Goal: Information Seeking & Learning: Find specific fact

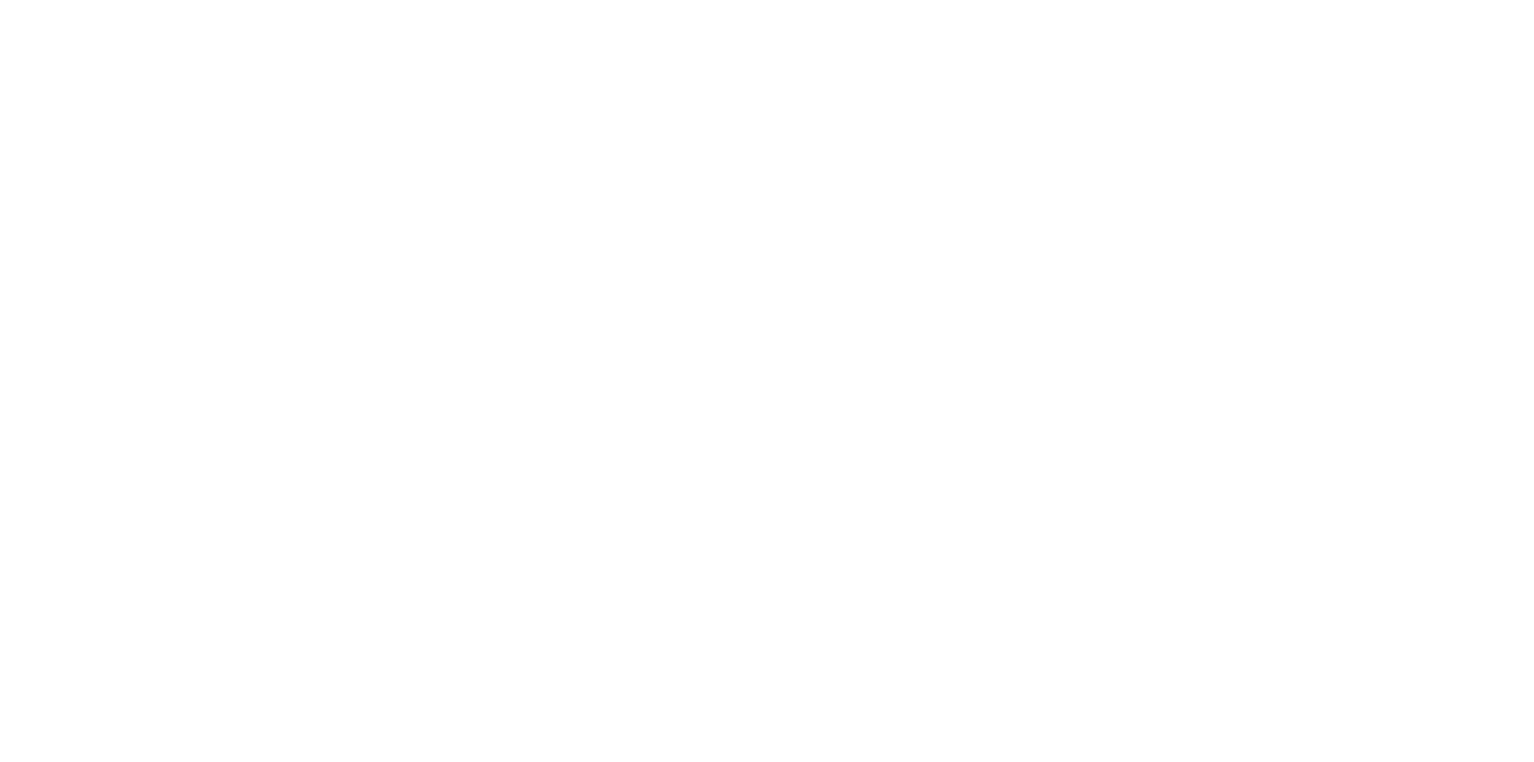
click at [617, 167] on body "&nbsp;" at bounding box center [767, 381] width 1534 height 762
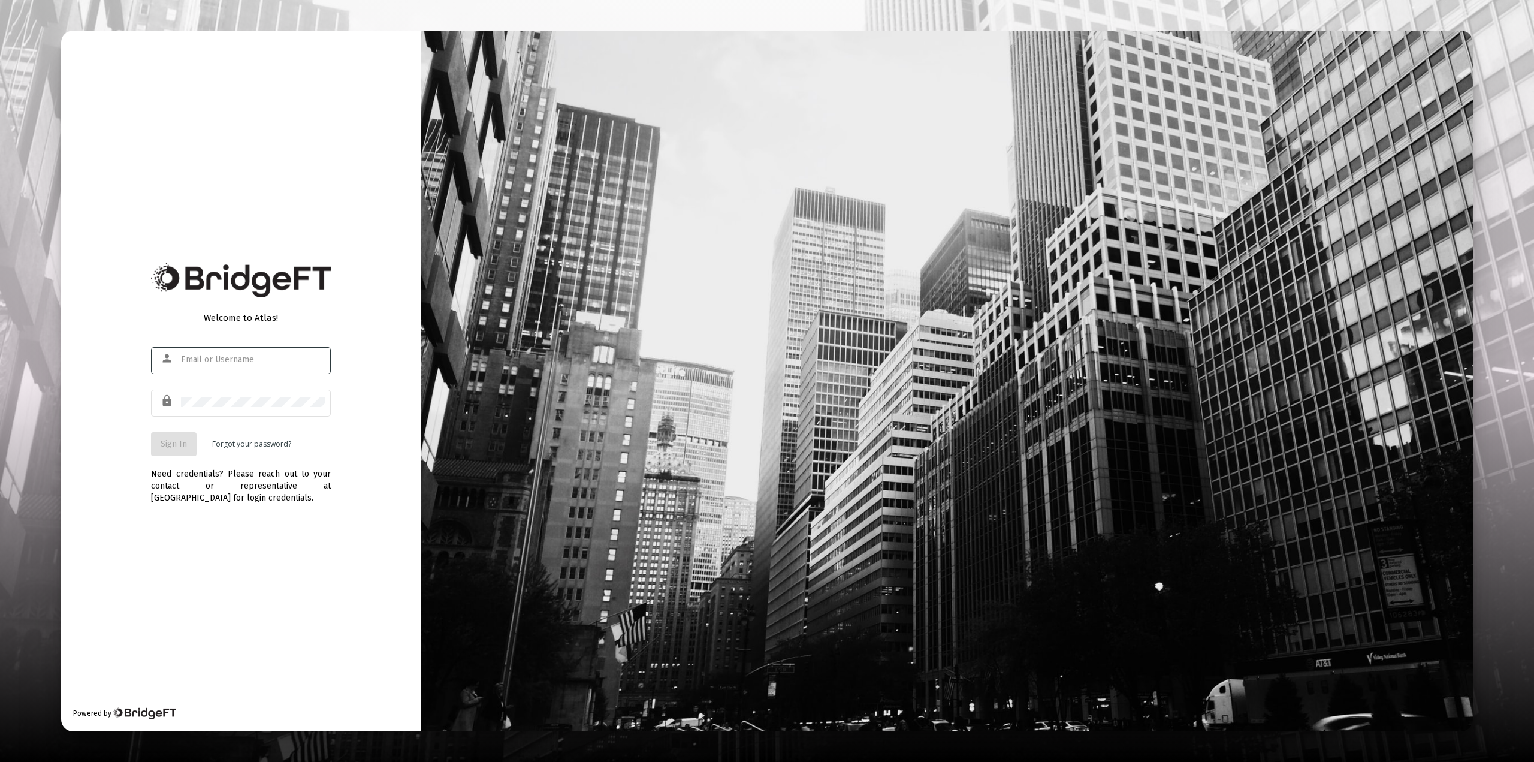
click at [250, 355] on input "text" at bounding box center [253, 360] width 144 height 10
click at [249, 357] on input "text" at bounding box center [253, 360] width 144 height 10
drag, startPoint x: 330, startPoint y: 581, endPoint x: 315, endPoint y: 569, distance: 19.6
click at [330, 581] on div "Welcome to Atlas! person lock Sign In Forgot your password? Need credentials? P…" at bounding box center [241, 381] width 360 height 701
click at [210, 363] on input "text" at bounding box center [253, 360] width 144 height 10
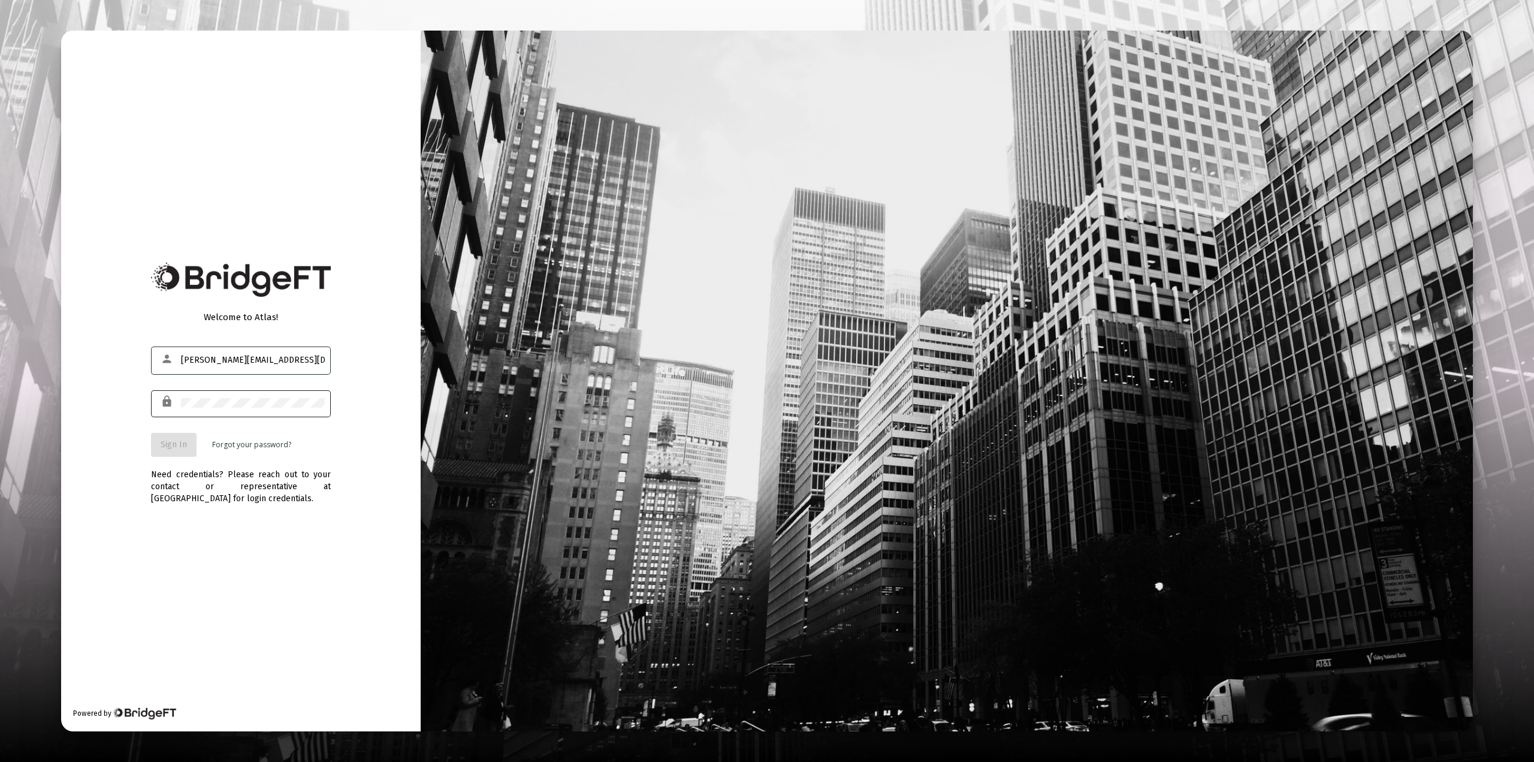
type input "victor@zoefin.com"
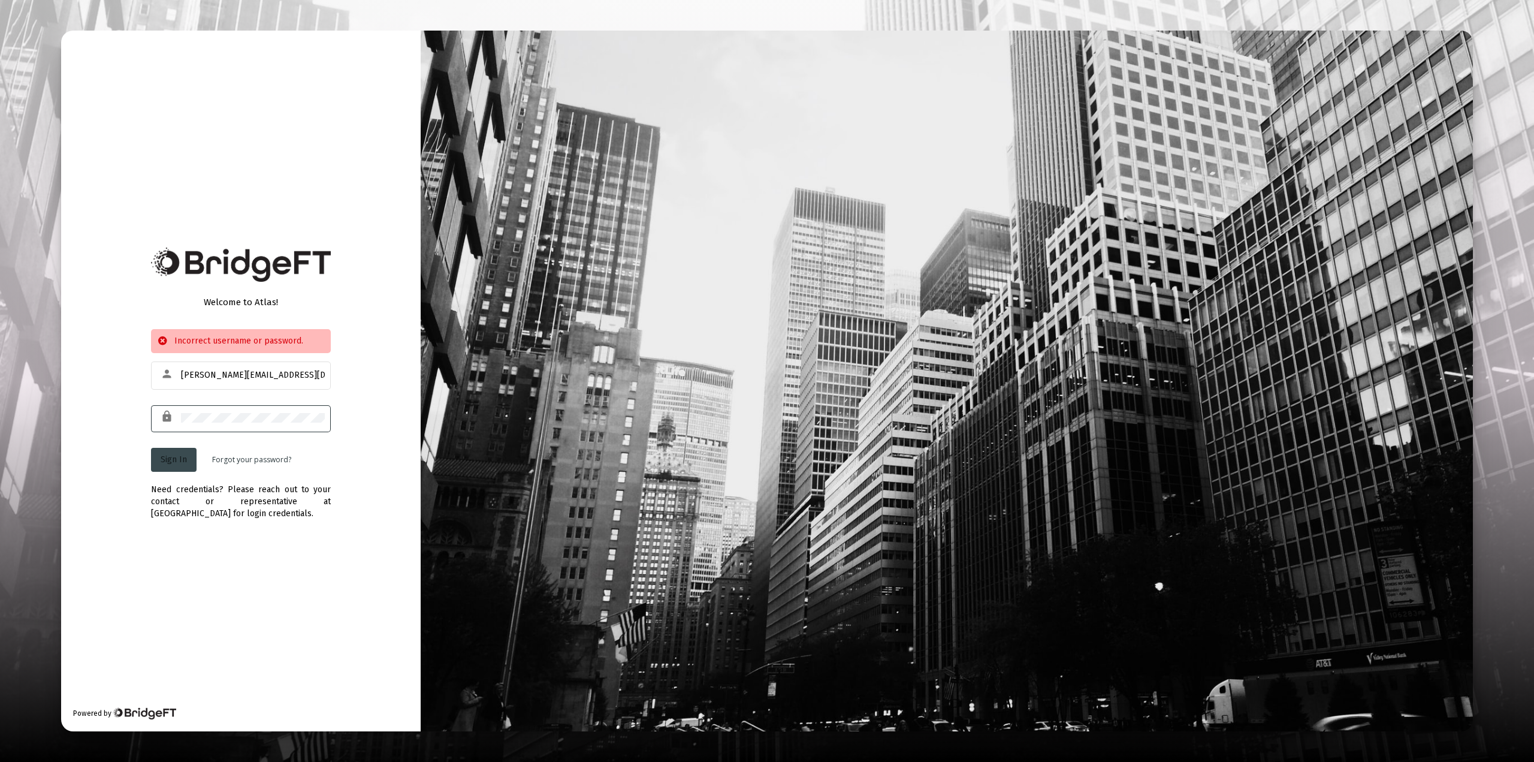
click at [179, 468] on button "Sign In" at bounding box center [174, 460] width 46 height 24
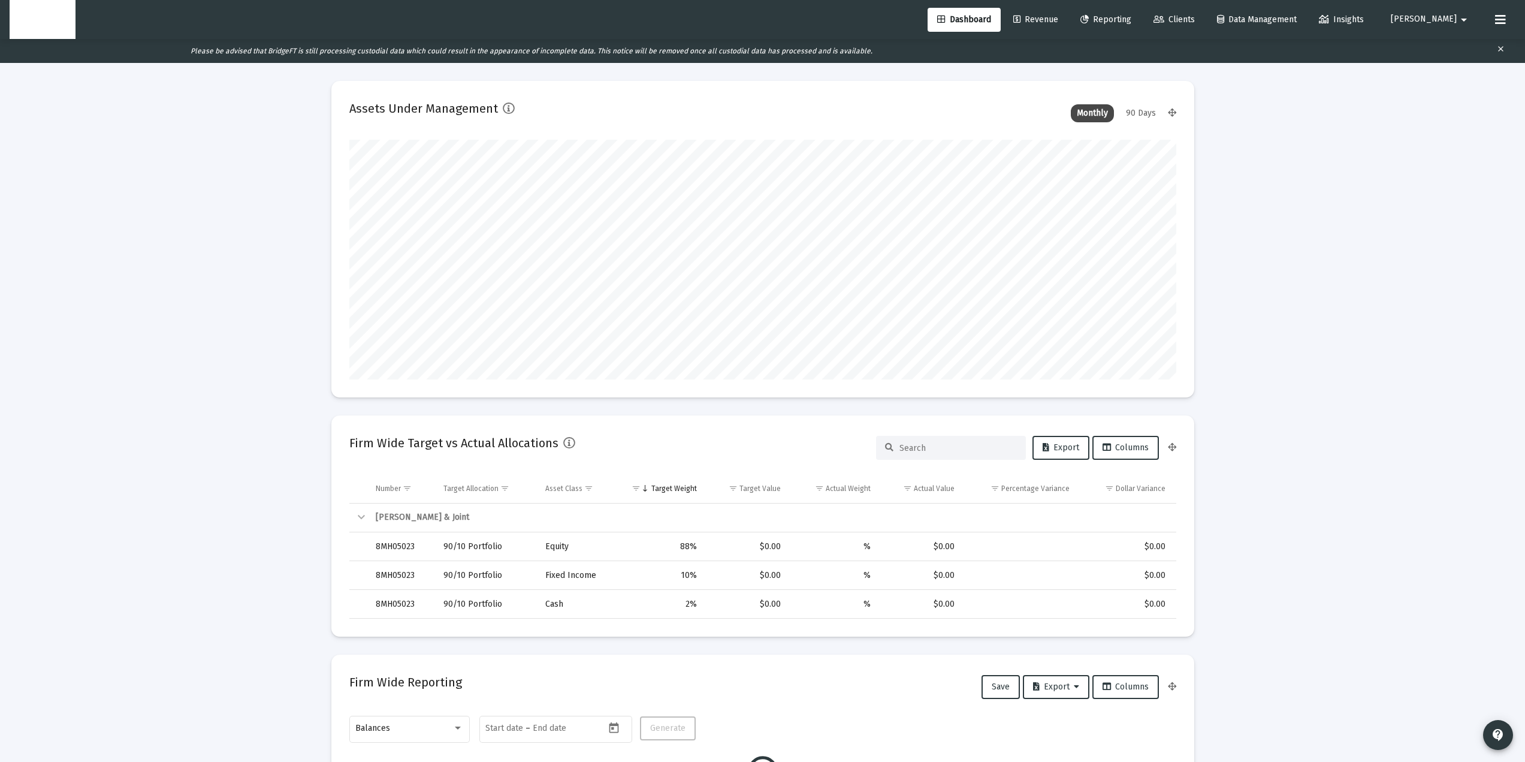
scroll to position [56, 0]
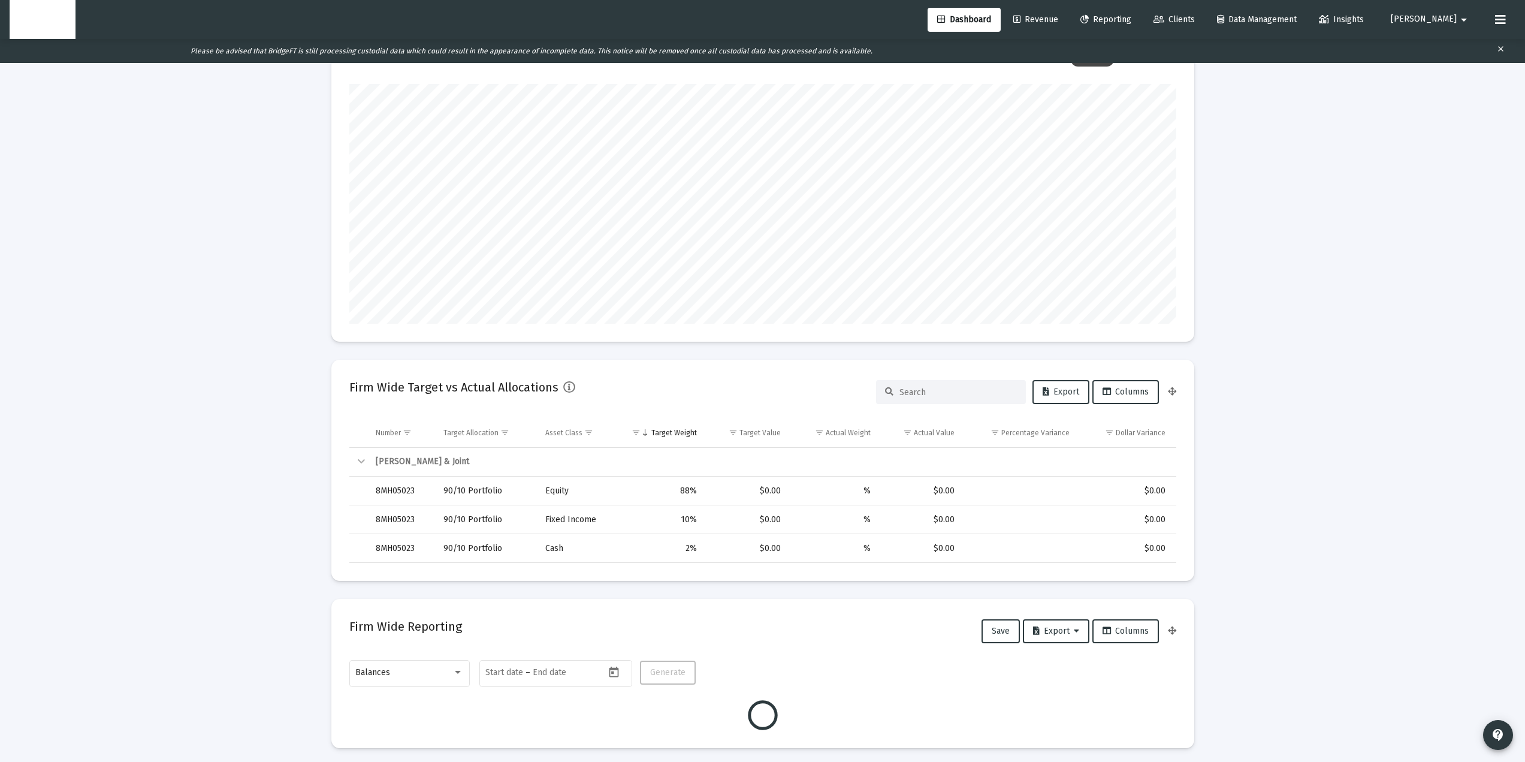
type input "2025-09-12"
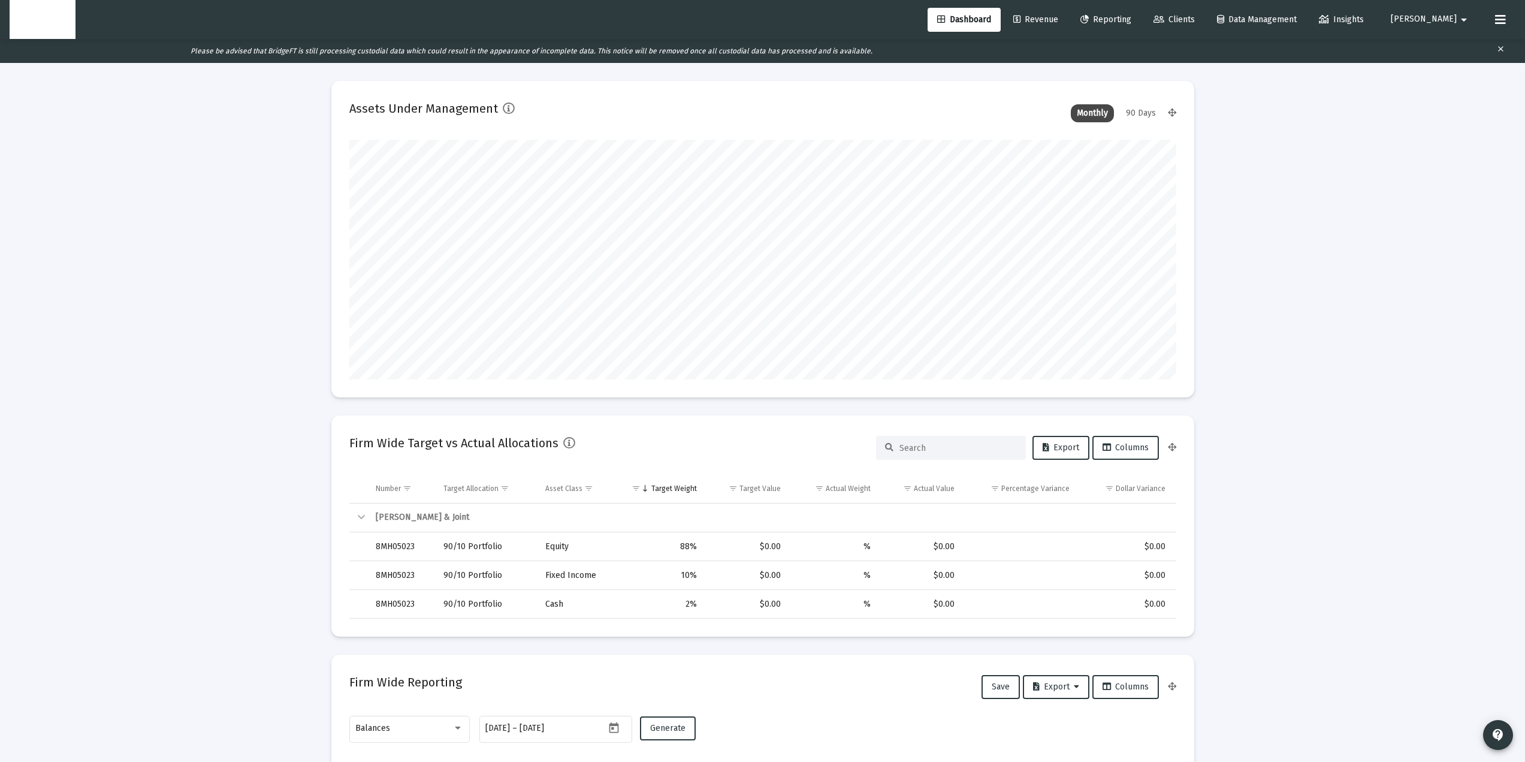
scroll to position [240, 387]
click at [1058, 19] on span "Revenue" at bounding box center [1035, 19] width 45 height 10
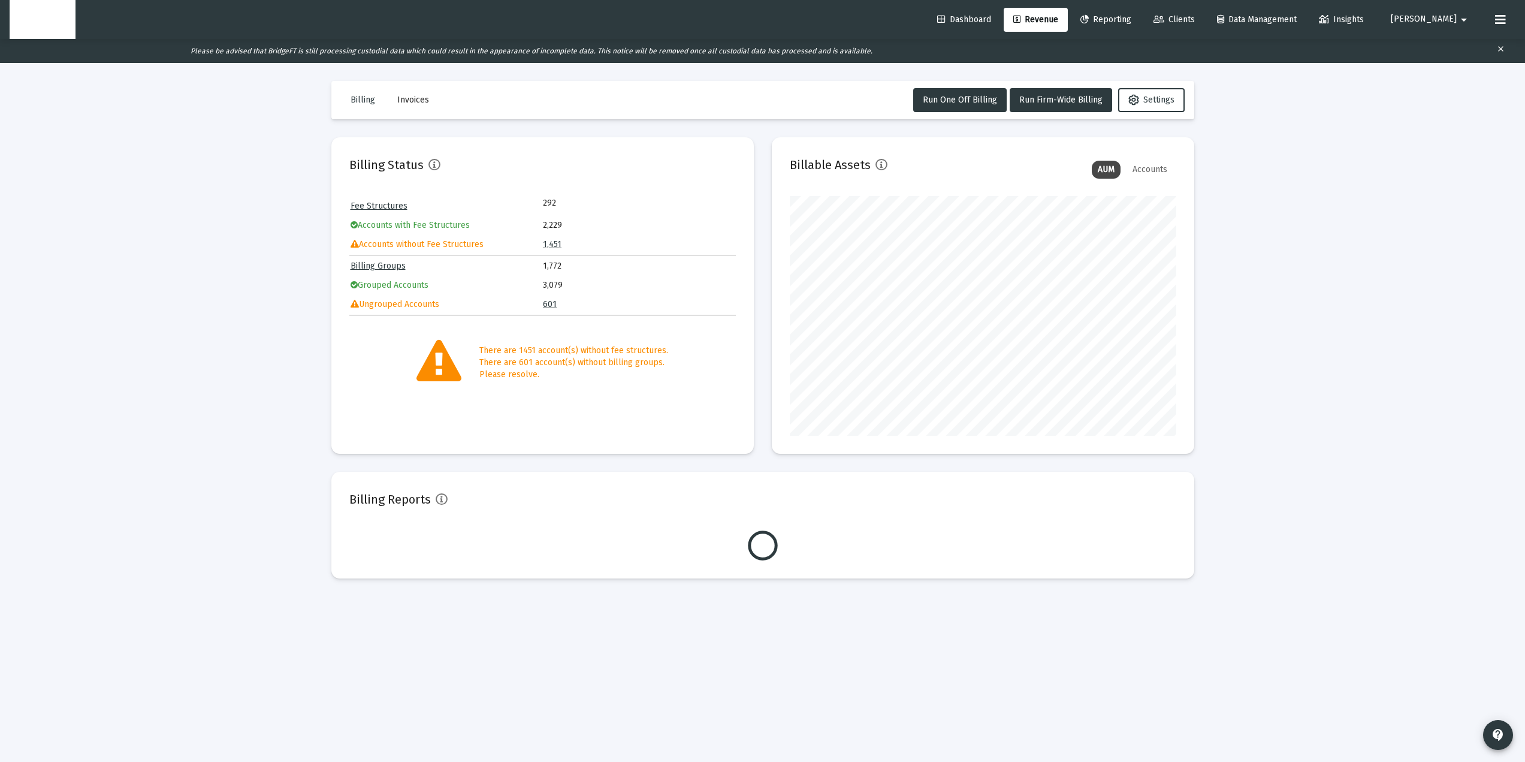
scroll to position [240, 387]
click at [1195, 21] on span "Clients" at bounding box center [1174, 19] width 41 height 10
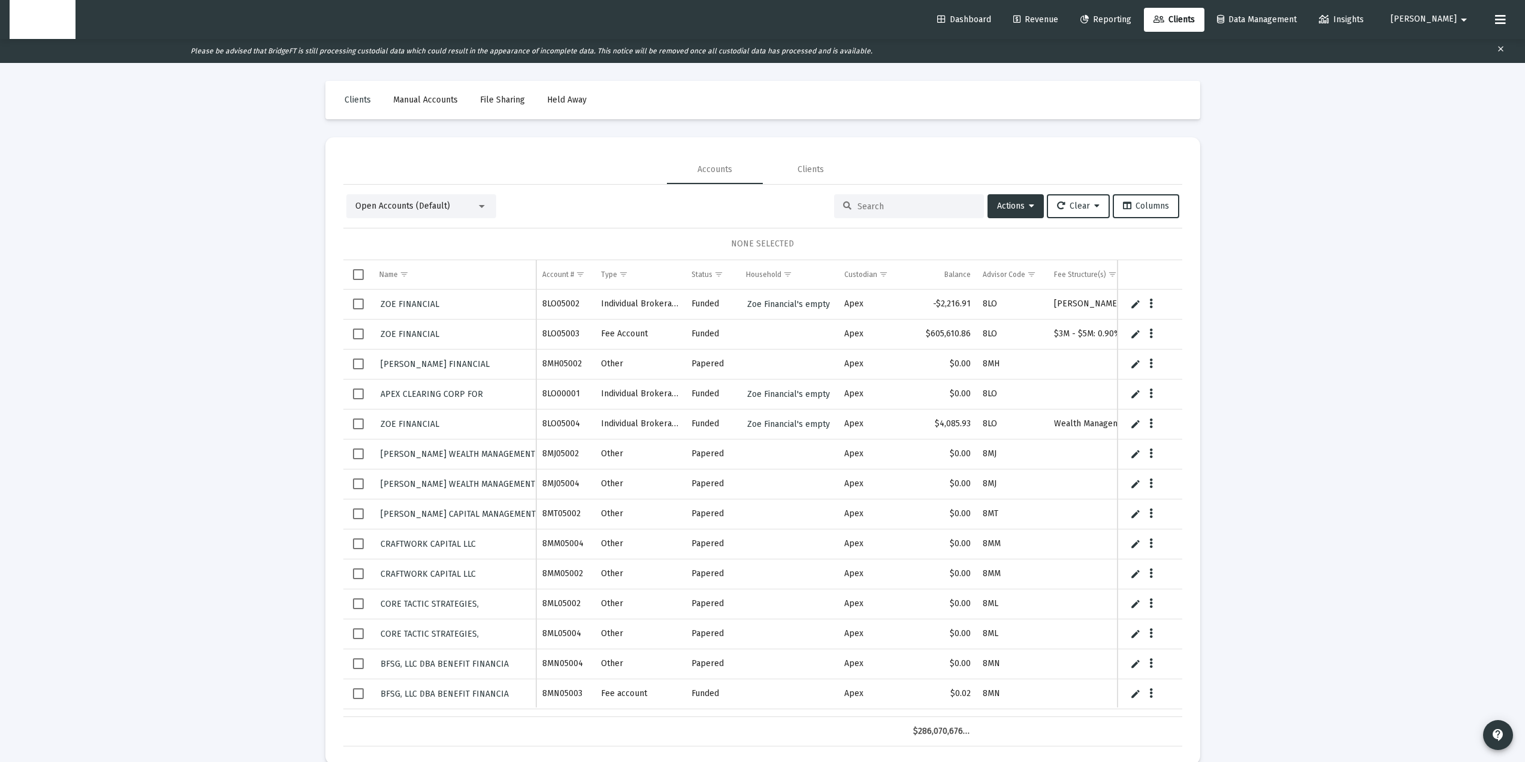
click at [880, 207] on input at bounding box center [916, 206] width 117 height 10
paste input "8NJ05085"
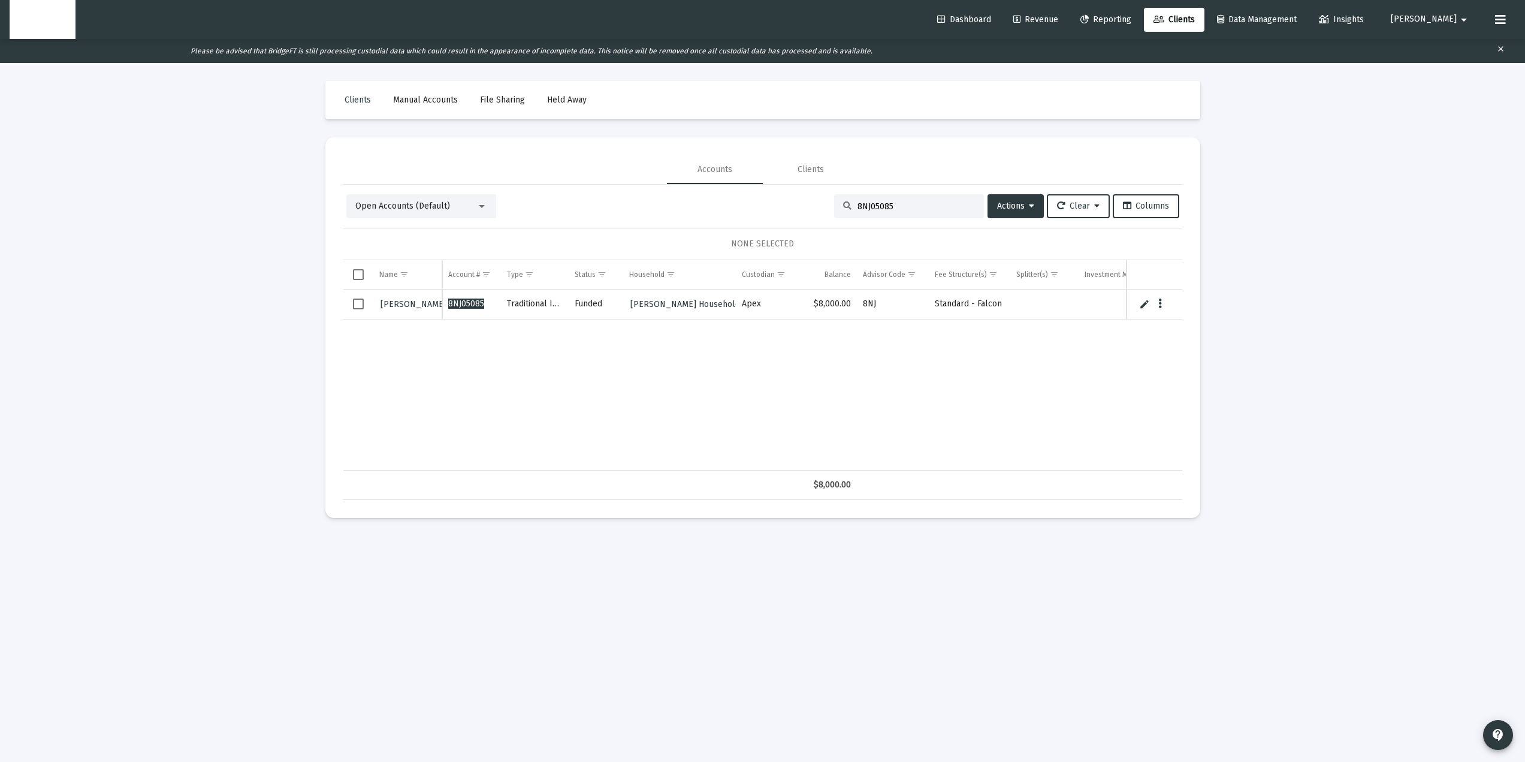
type input "8NJ05085"
click at [408, 305] on span "JEANETTE PAZ" at bounding box center [414, 304] width 66 height 10
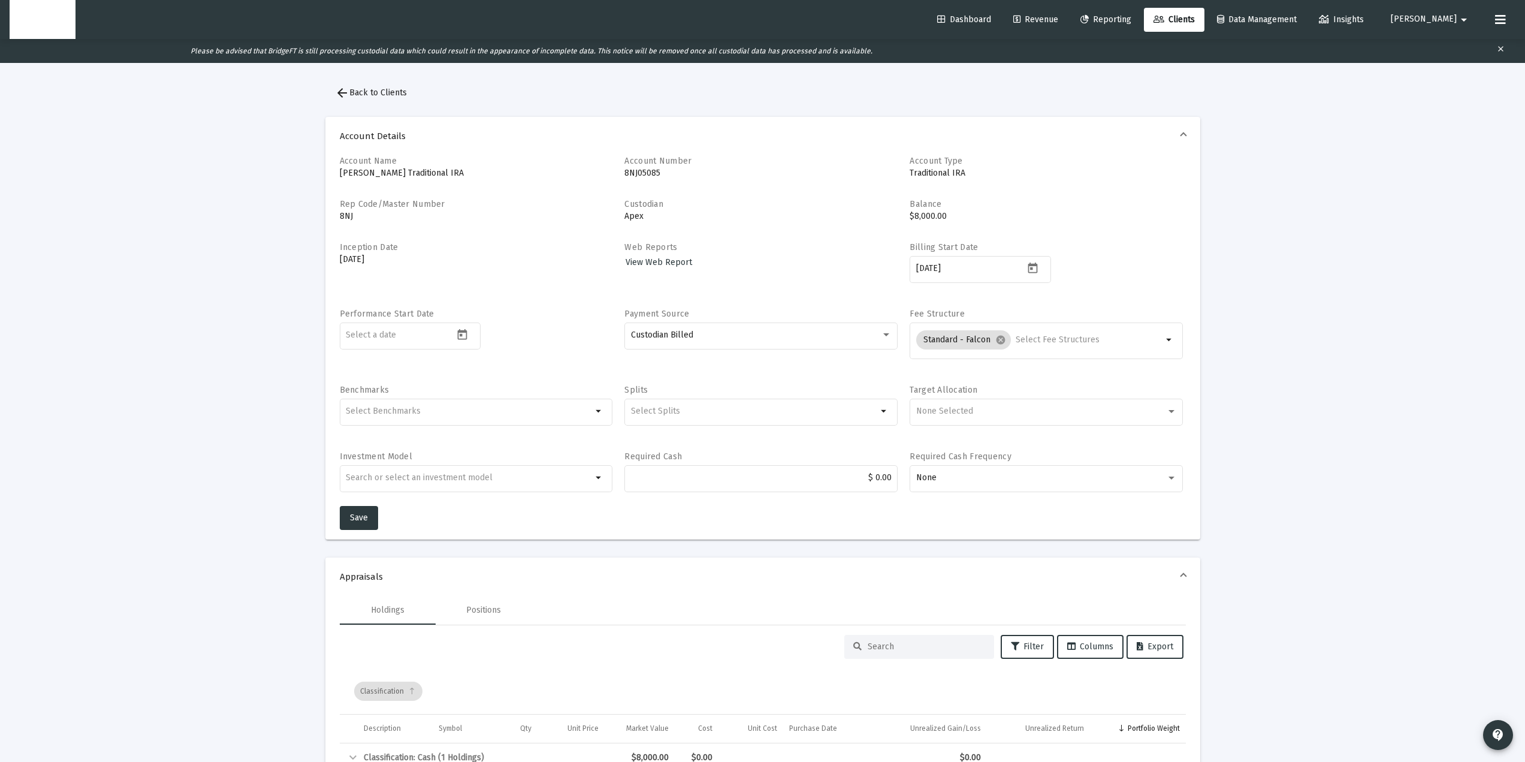
click at [1267, 375] on div "Loading... arrow_back Back to Clients Account Details Account Name JEANETTE PAZ…" at bounding box center [762, 754] width 1525 height 1461
click at [1355, 533] on div "Loading... arrow_back Back to Clients Account Details Account Name JEANETTE PAZ…" at bounding box center [762, 754] width 1525 height 1461
click at [1248, 602] on div "Loading... arrow_back Back to Clients Account Details Account Name JEANETTE PAZ…" at bounding box center [762, 754] width 1525 height 1461
click at [539, 220] on p "8NJ" at bounding box center [476, 216] width 273 height 12
drag, startPoint x: 912, startPoint y: 216, endPoint x: 950, endPoint y: 228, distance: 40.2
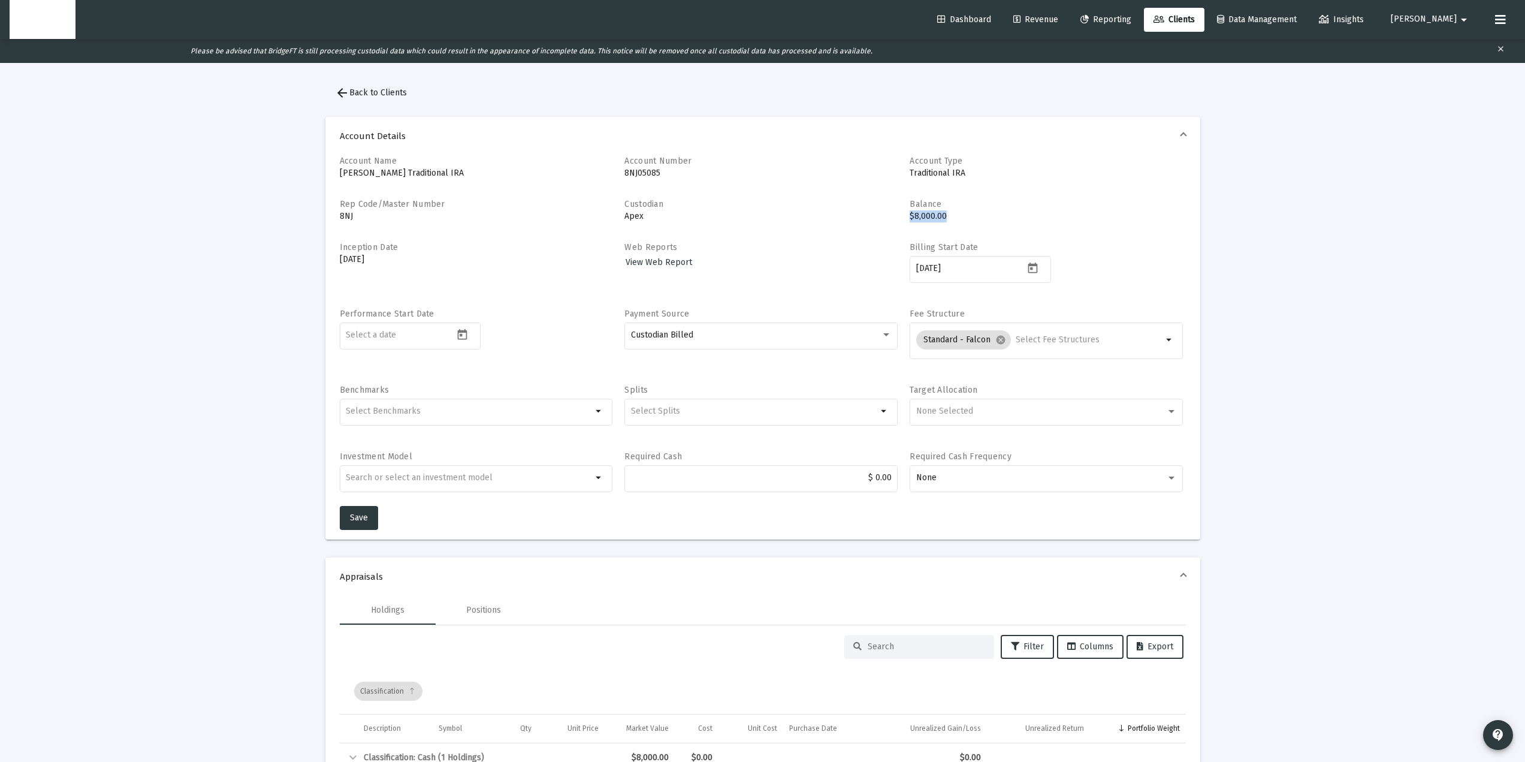
click at [950, 228] on div "Balance $8,000.00" at bounding box center [1046, 213] width 273 height 31
copy p "$8,000.00"
click at [925, 216] on p "$8,000.00" at bounding box center [1046, 216] width 273 height 12
click at [345, 94] on mat-icon "arrow_back" at bounding box center [342, 93] width 14 height 14
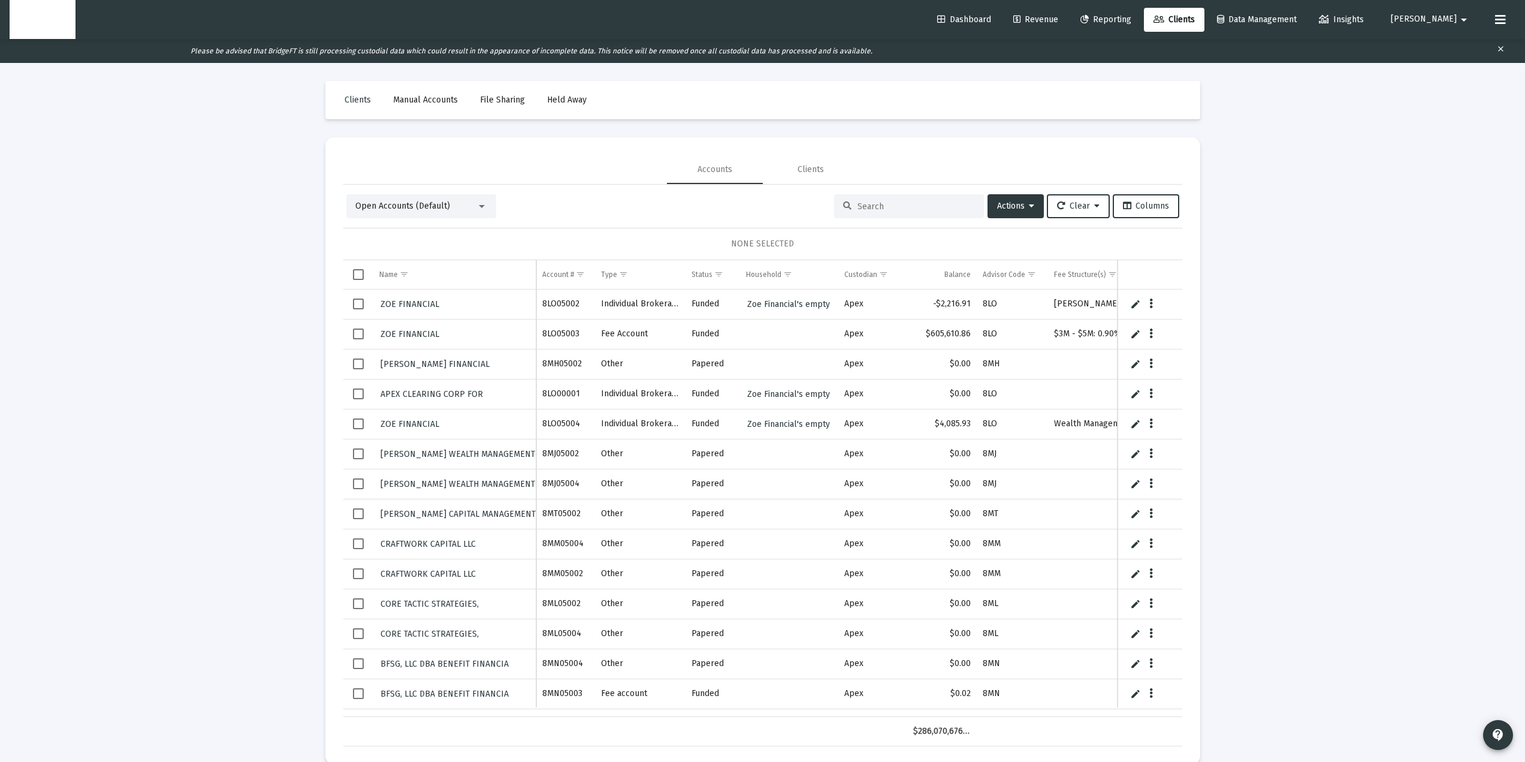
click at [873, 206] on input at bounding box center [916, 206] width 117 height 10
paste input "8,000.00"
type input "8,000.00"
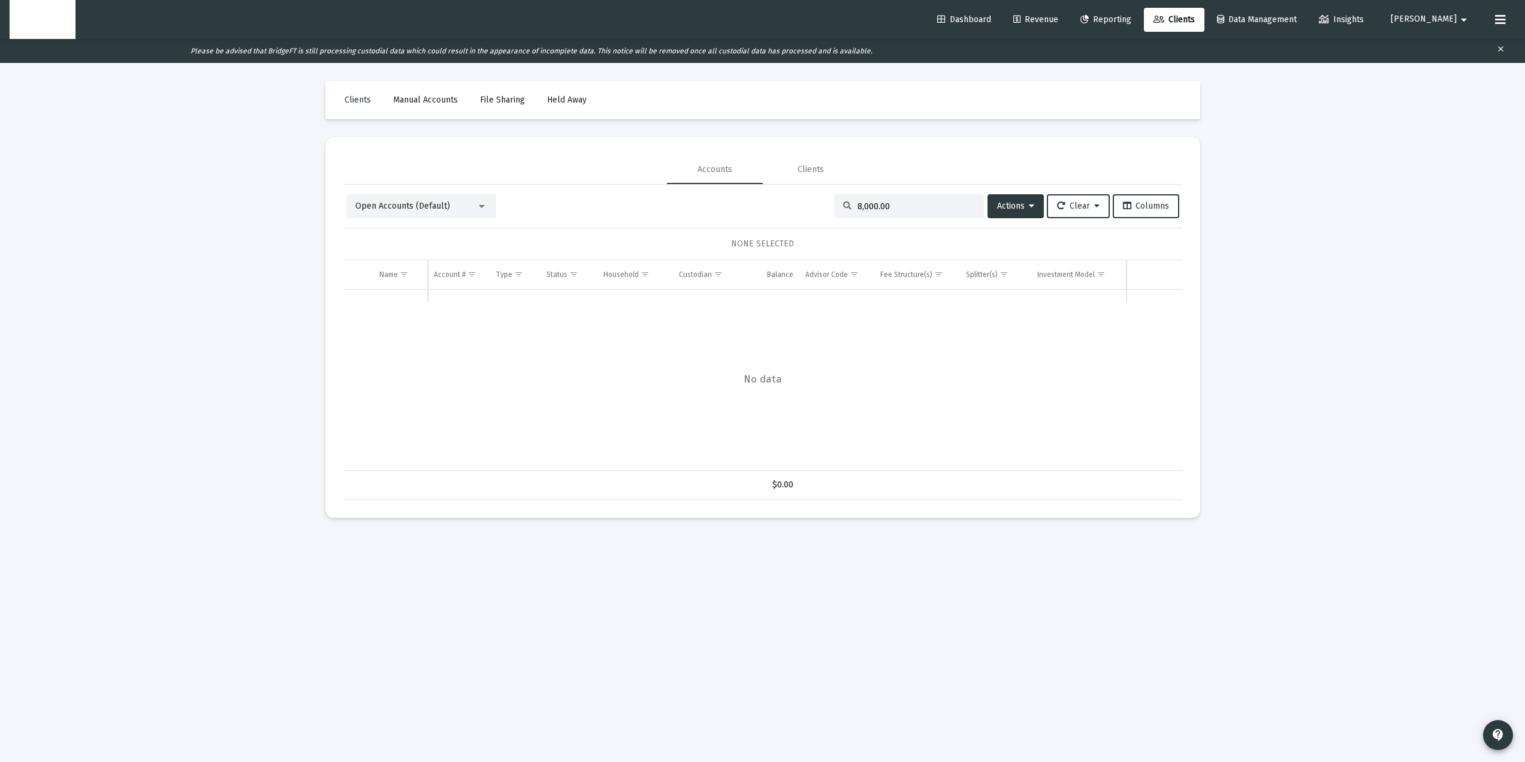
drag, startPoint x: 908, startPoint y: 209, endPoint x: 774, endPoint y: 199, distance: 135.2
click at [774, 199] on div "Open Accounts (Default) 8,000.00 Actions Clear Columns" at bounding box center [762, 206] width 833 height 24
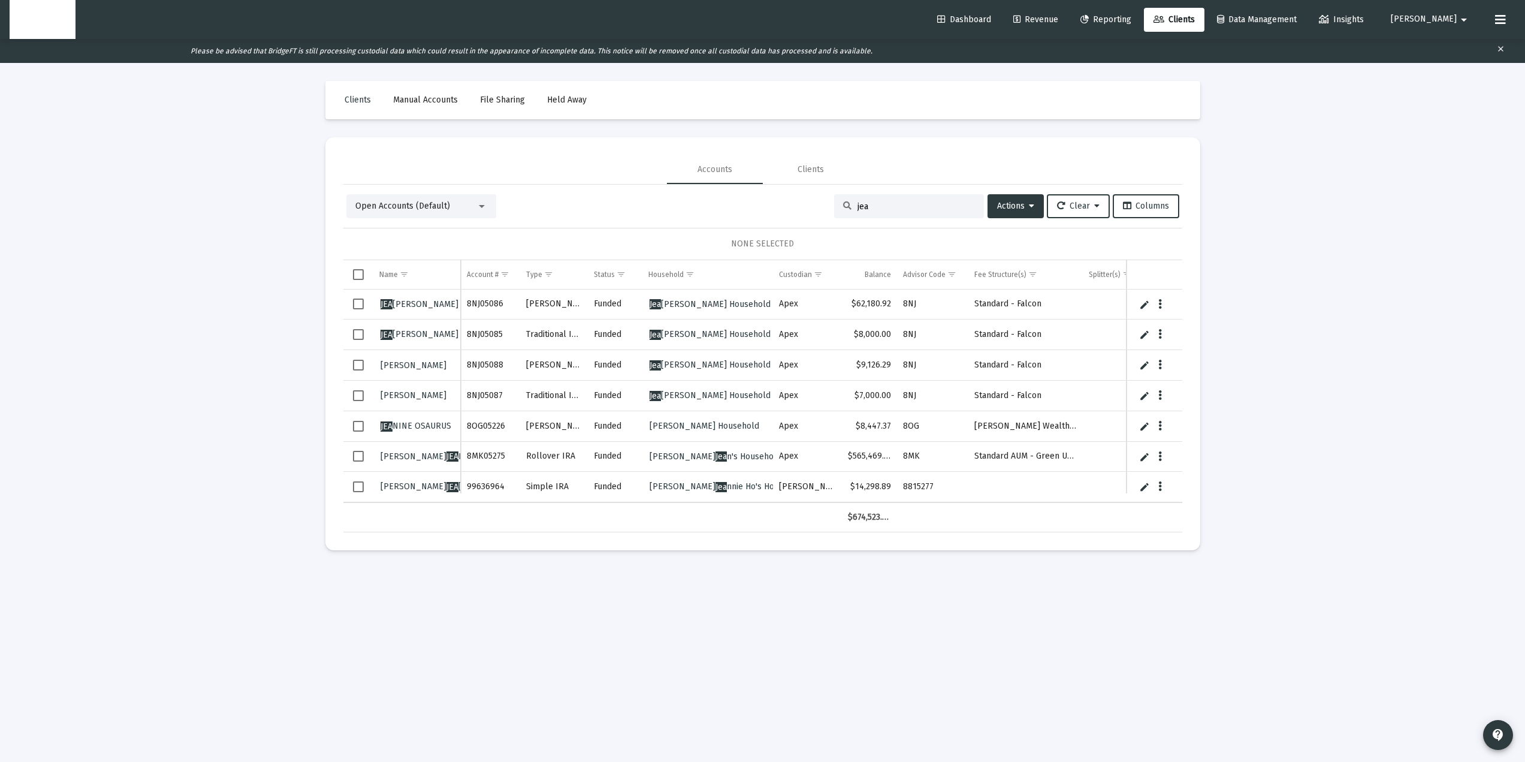
type input "jea"
click at [681, 336] on span "Jea nette Paz's Household" at bounding box center [710, 334] width 121 height 10
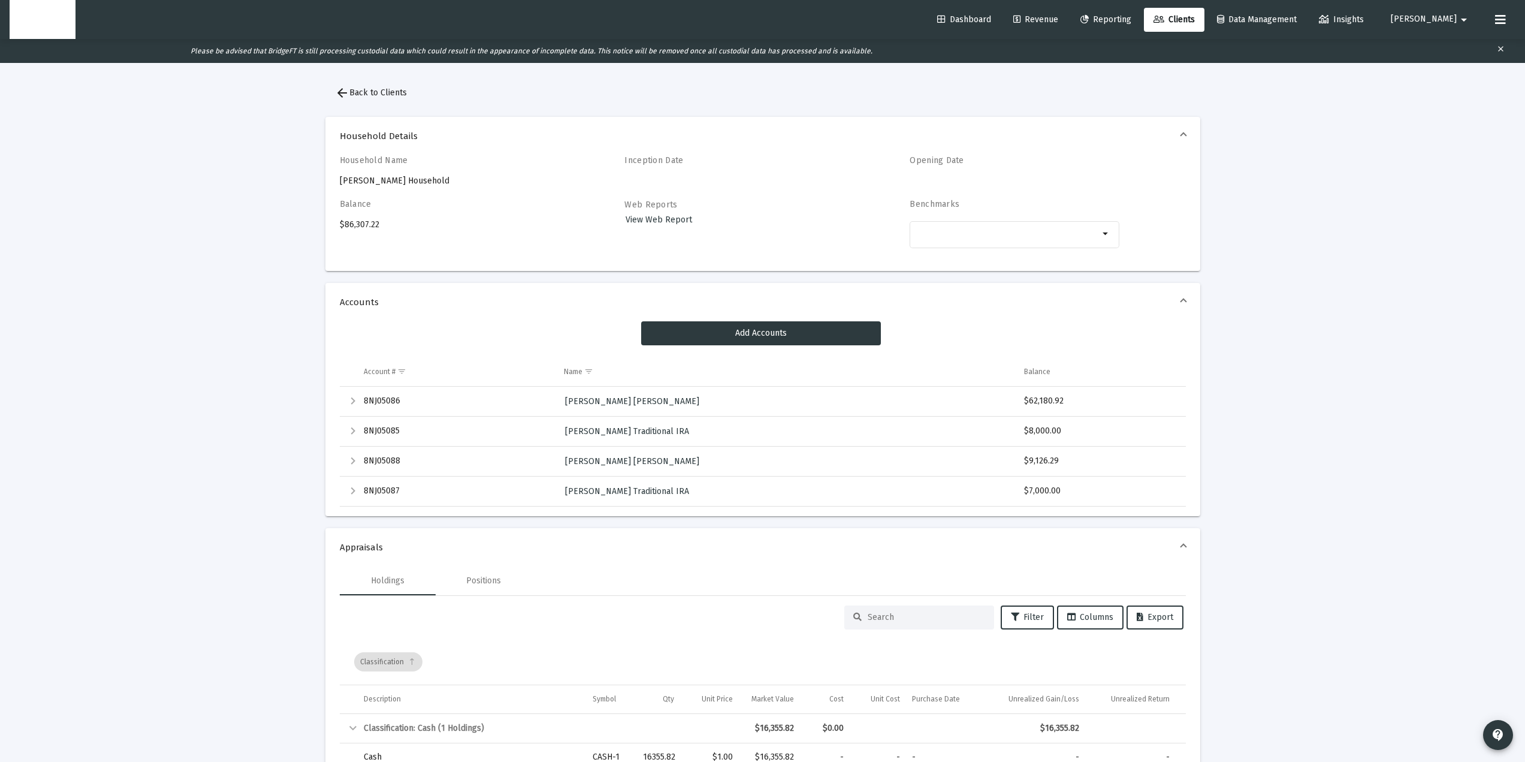
click at [1282, 346] on div "Loading... arrow_back Back to Clients Household Details Household Name Jeanette…" at bounding box center [762, 766] width 1525 height 1485
drag, startPoint x: 364, startPoint y: 430, endPoint x: 1086, endPoint y: 429, distance: 722.1
click at [1086, 429] on tr "8NJ05085 JEANETTE PAZ Traditional IRA $8,000.00" at bounding box center [763, 431] width 846 height 30
copy tr "8NJ05085 JEANETTE PAZ Traditional IRA $8,000.00"
click at [376, 176] on div "Household Name Jeanette Paz's Household" at bounding box center [445, 171] width 210 height 32
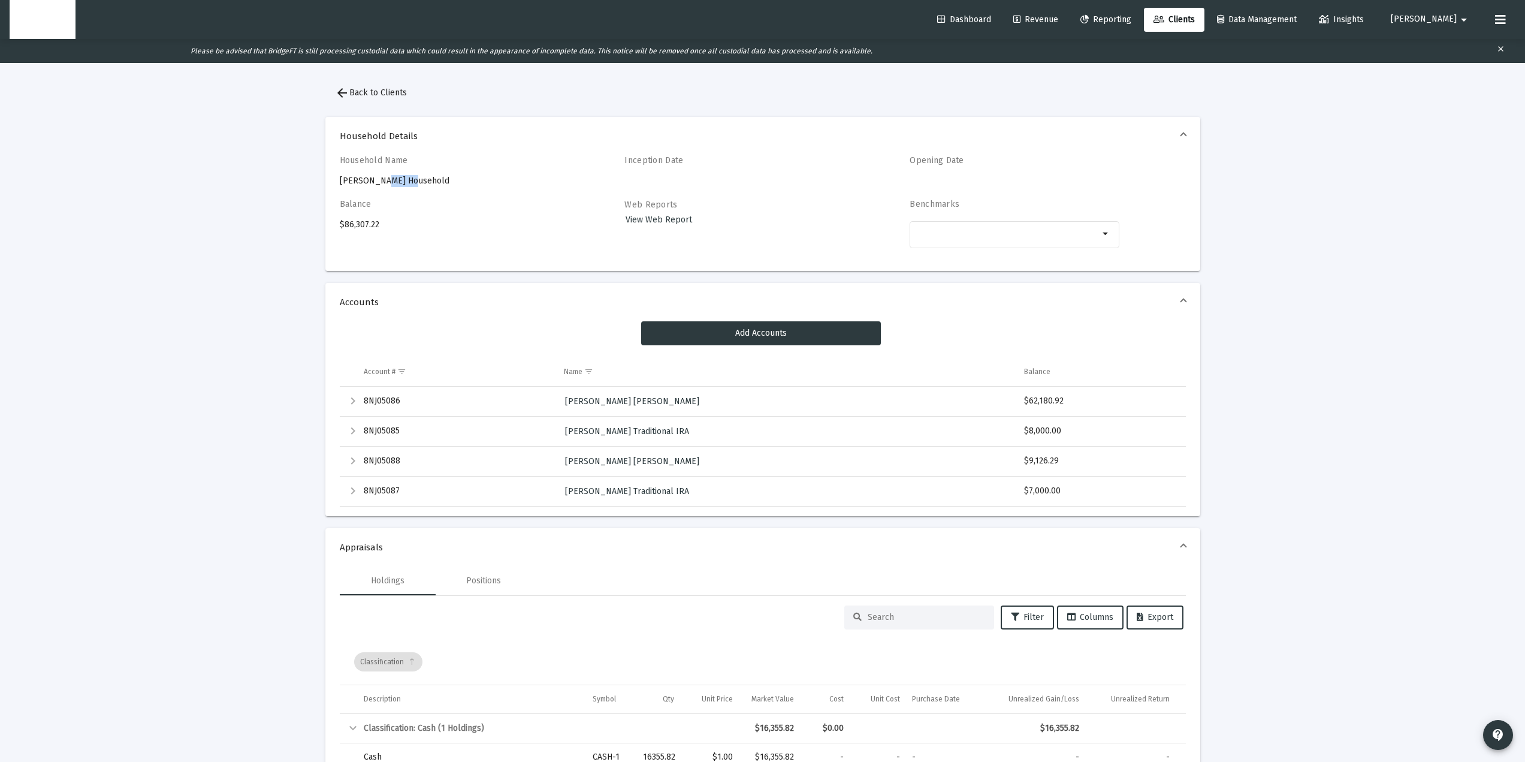
click at [376, 176] on div "Household Name Jeanette Paz's Household" at bounding box center [445, 171] width 210 height 32
click at [384, 180] on div "Household Name Jeanette Paz's Household" at bounding box center [445, 171] width 210 height 32
drag, startPoint x: 393, startPoint y: 180, endPoint x: 326, endPoint y: 174, distance: 66.8
click at [326, 174] on div "Household Name Jeanette Paz's Household Inception Date Opening Date Balance $86…" at bounding box center [762, 213] width 875 height 116
copy div "Jeanette Paz's"
